Goal: Task Accomplishment & Management: Manage account settings

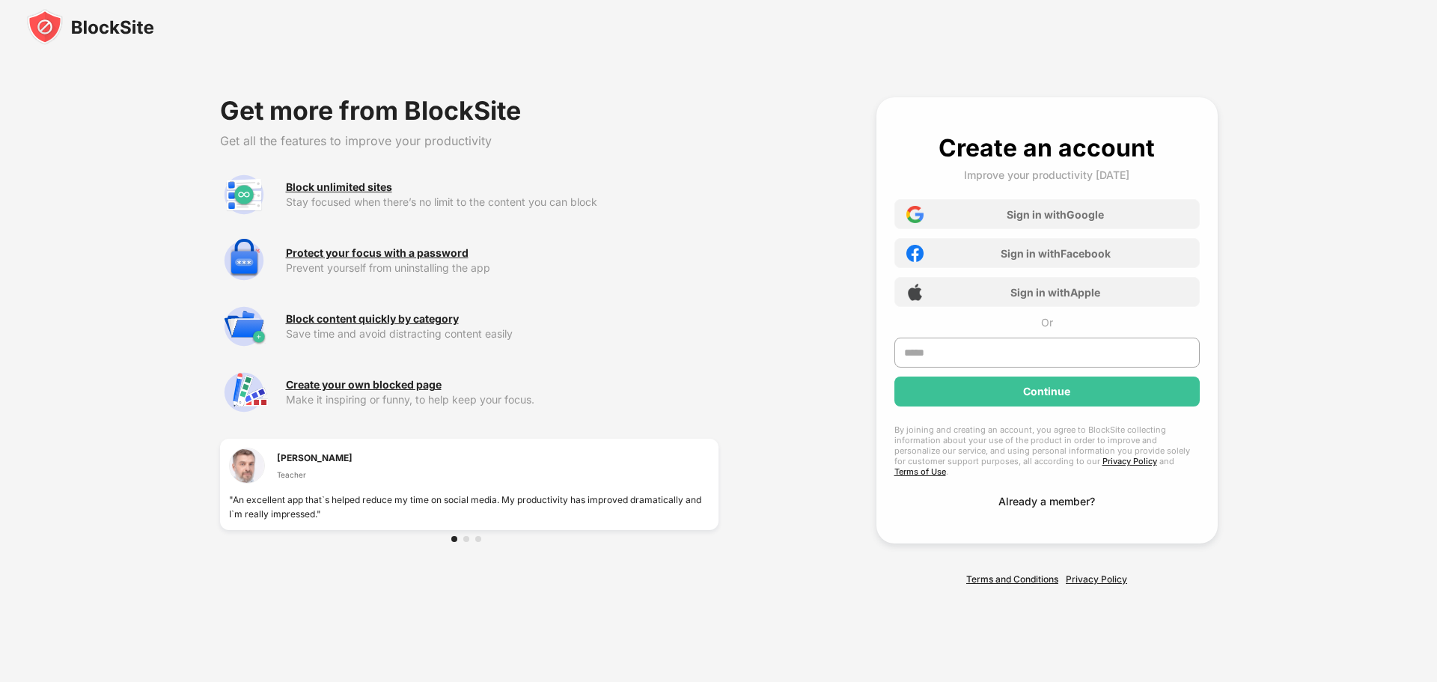
click at [1068, 499] on div "Already a member?" at bounding box center [1047, 501] width 97 height 13
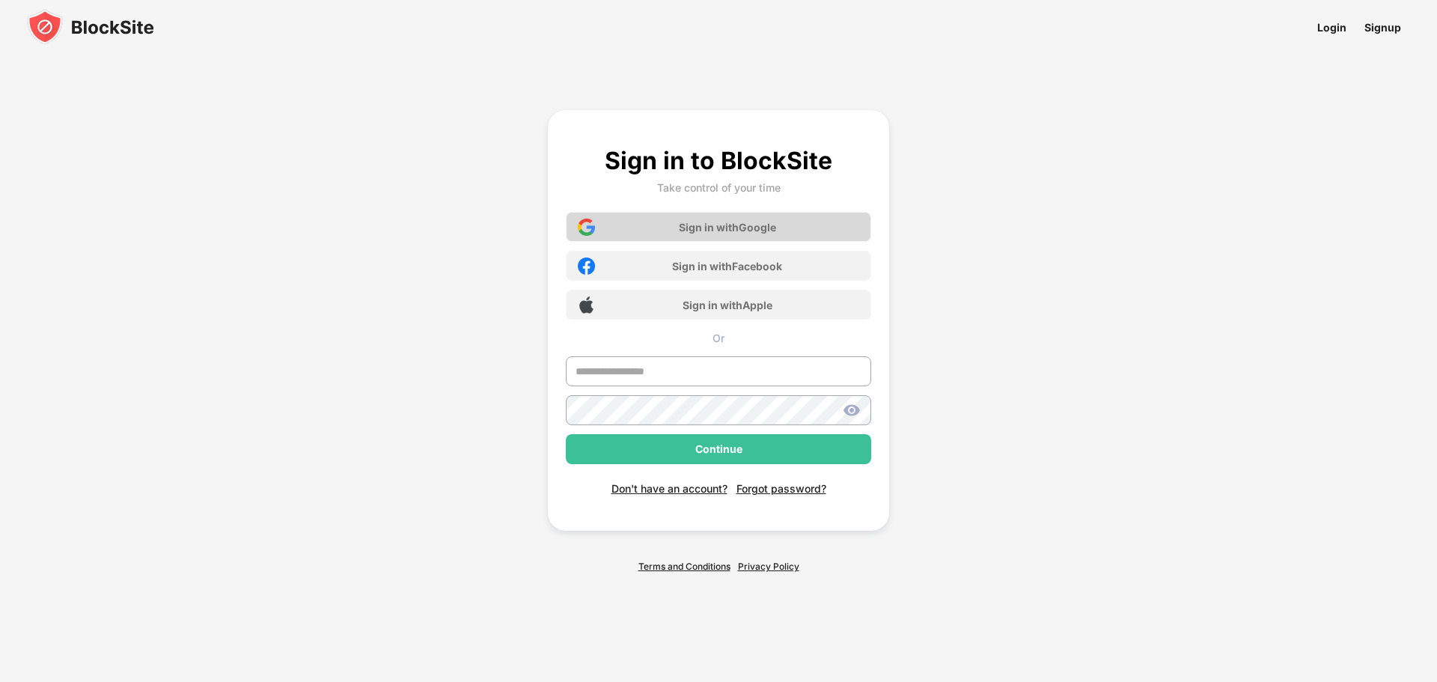
click at [774, 222] on div "Sign in with Google" at bounding box center [727, 227] width 97 height 13
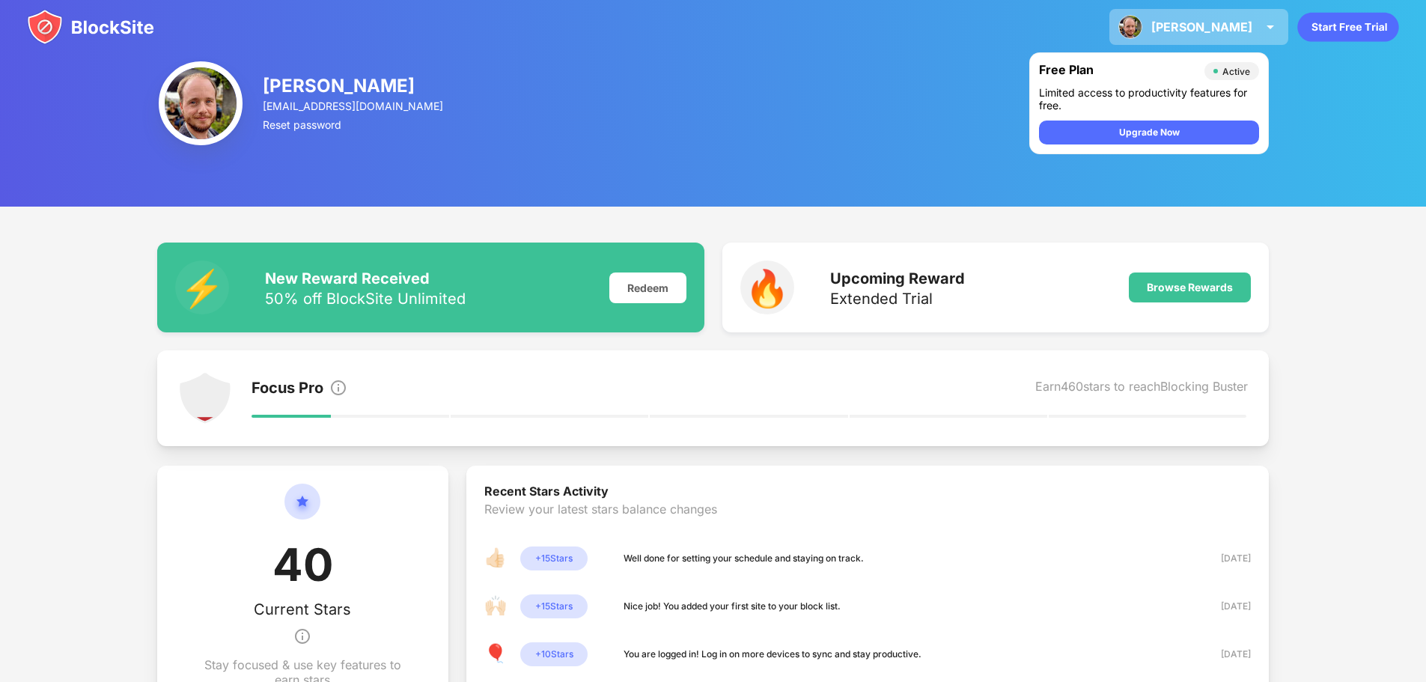
click at [1262, 31] on img at bounding box center [1271, 27] width 18 height 18
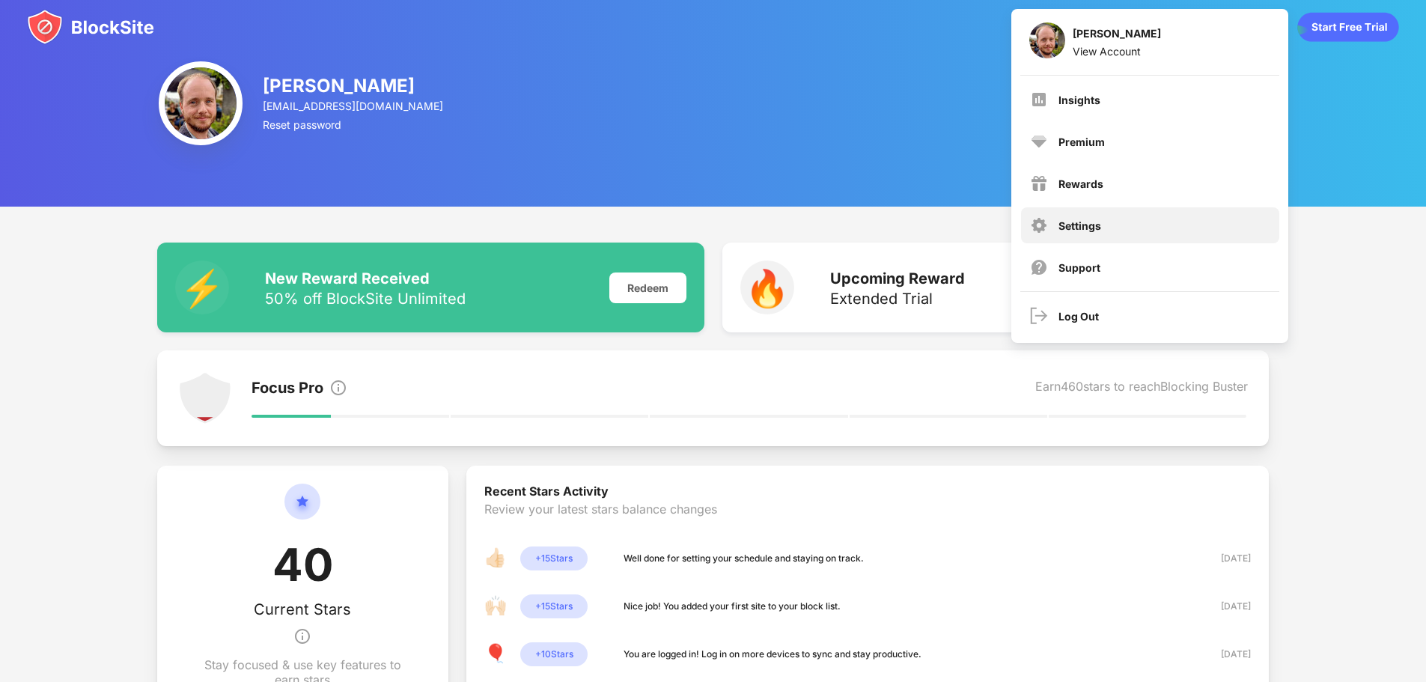
click at [1092, 219] on div "Settings" at bounding box center [1080, 225] width 43 height 13
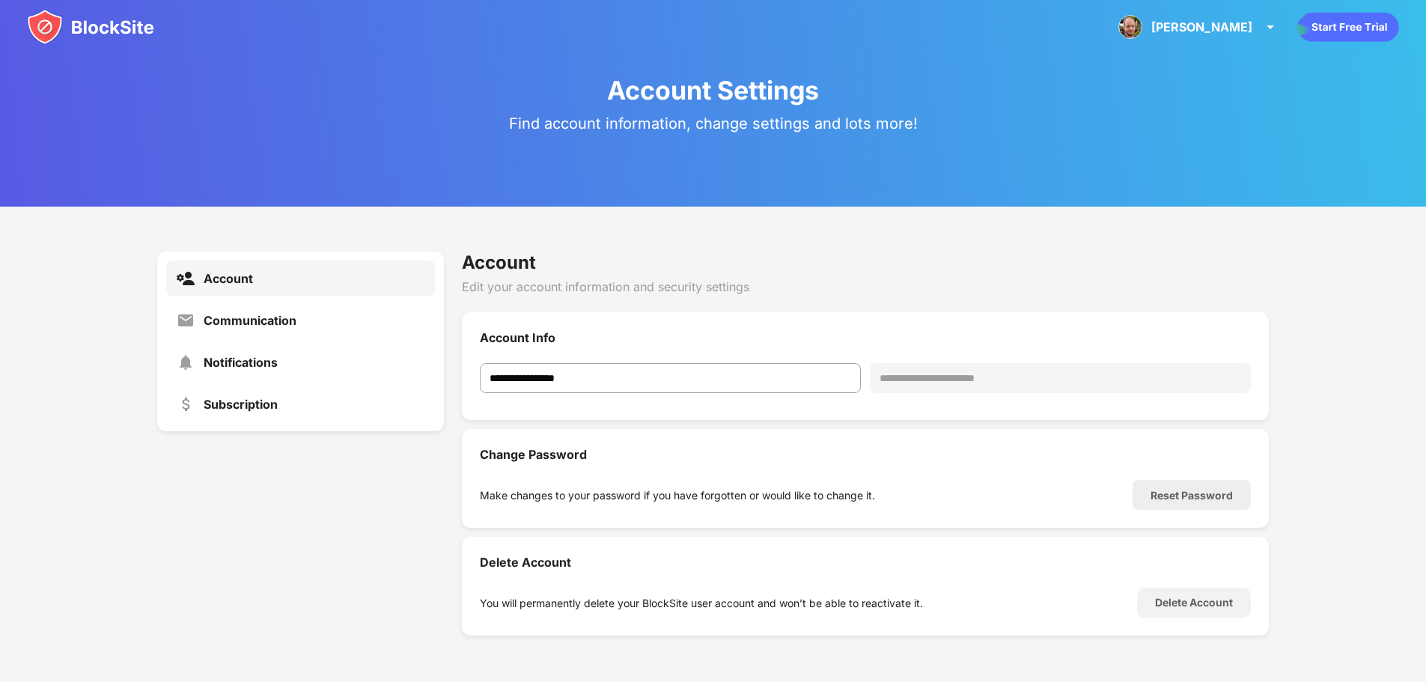
click at [102, 17] on img at bounding box center [90, 27] width 127 height 36
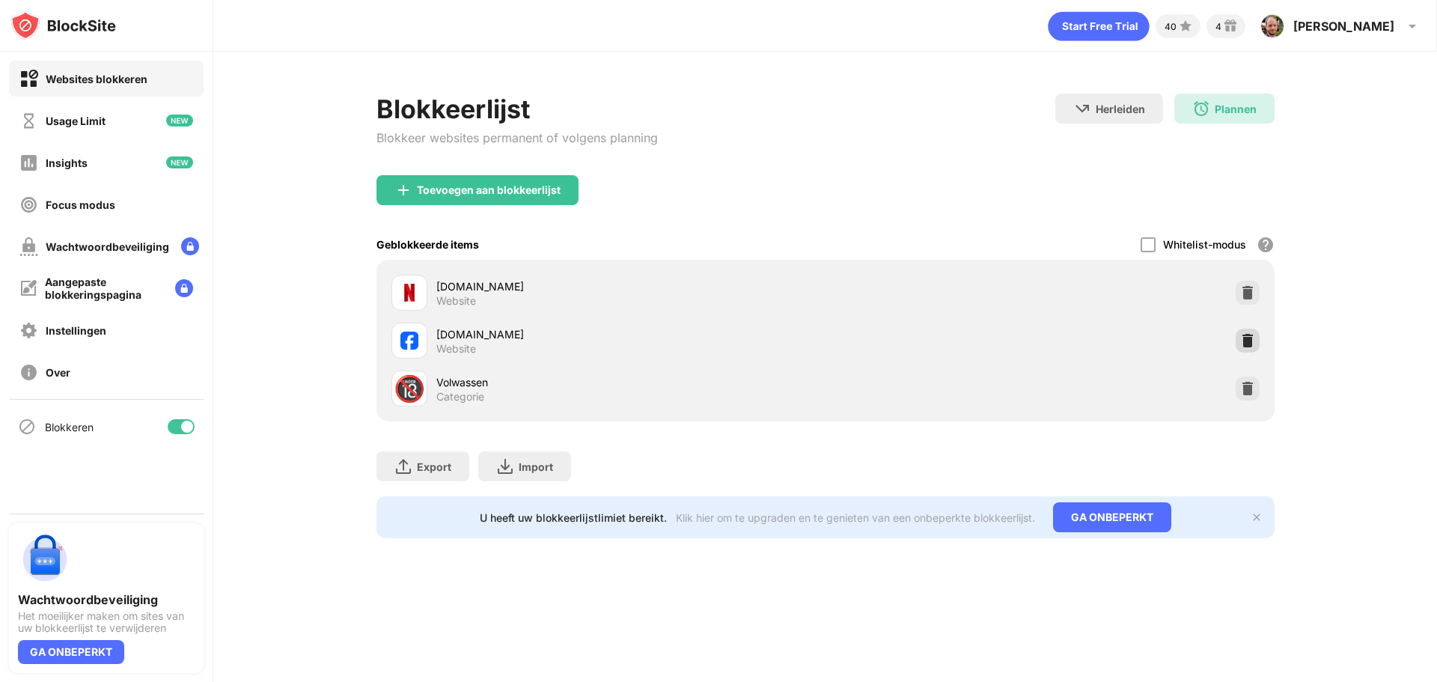
click at [1249, 341] on img at bounding box center [1248, 340] width 15 height 15
